Goal: Information Seeking & Learning: Learn about a topic

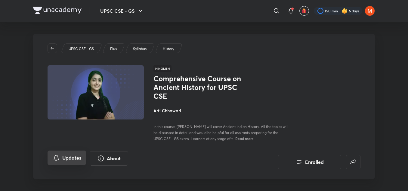
click at [66, 158] on button "Updates" at bounding box center [67, 157] width 39 height 14
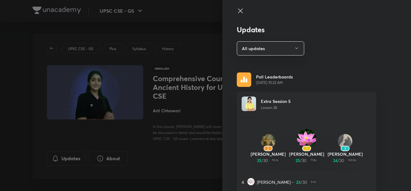
click at [268, 40] on div "Updates All updates Poll Leaderboards May 15, 10:22 AM Extra Session 5 Lesson 2…" at bounding box center [316, 95] width 189 height 191
click at [266, 48] on button "All updates" at bounding box center [270, 48] width 67 height 14
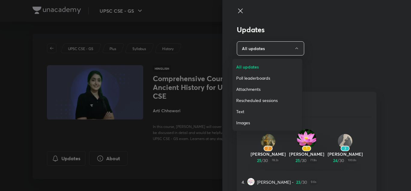
click at [266, 86] on span "Attachments" at bounding box center [267, 89] width 62 height 6
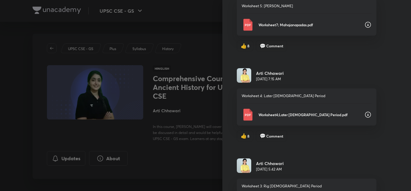
scroll to position [722, 0]
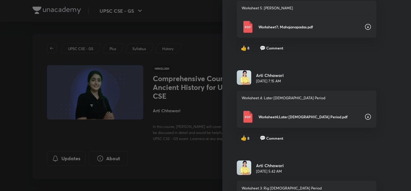
click at [365, 118] on icon at bounding box center [368, 116] width 7 height 7
drag, startPoint x: 406, startPoint y: 125, endPoint x: 409, endPoint y: 123, distance: 3.6
click at [408, 123] on div "Updates Attachments Arti Chhawari May 8, 5:31 AM Worksheet 10: Guptas, Vardhans…" at bounding box center [316, 95] width 189 height 191
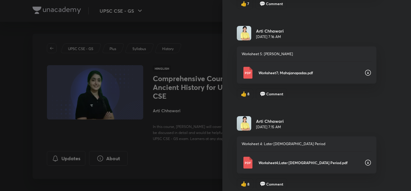
scroll to position [595, 0]
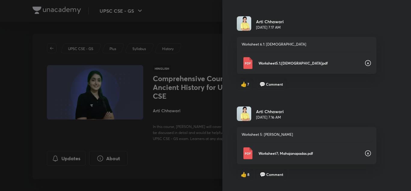
click at [365, 63] on icon at bounding box center [368, 62] width 7 height 7
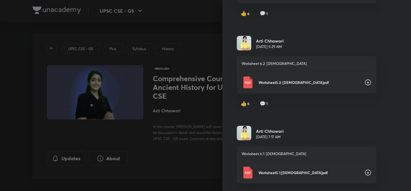
scroll to position [484, 0]
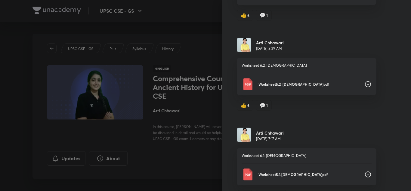
click at [365, 82] on icon at bounding box center [368, 83] width 7 height 7
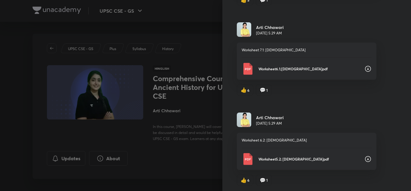
scroll to position [400, 0]
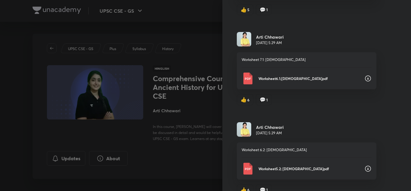
click at [365, 78] on icon at bounding box center [368, 78] width 7 height 7
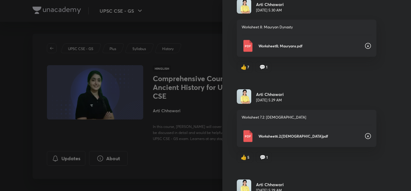
scroll to position [251, 0]
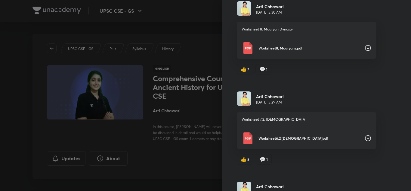
click at [365, 138] on icon at bounding box center [368, 137] width 7 height 7
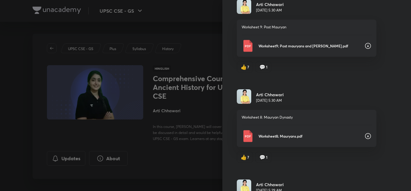
scroll to position [161, 0]
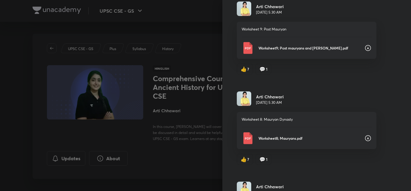
click at [365, 136] on icon at bounding box center [368, 137] width 7 height 7
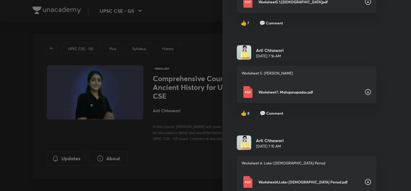
scroll to position [651, 0]
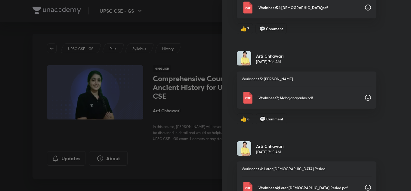
click at [365, 95] on icon at bounding box center [368, 98] width 6 height 6
